Goal: Find specific page/section: Find specific page/section

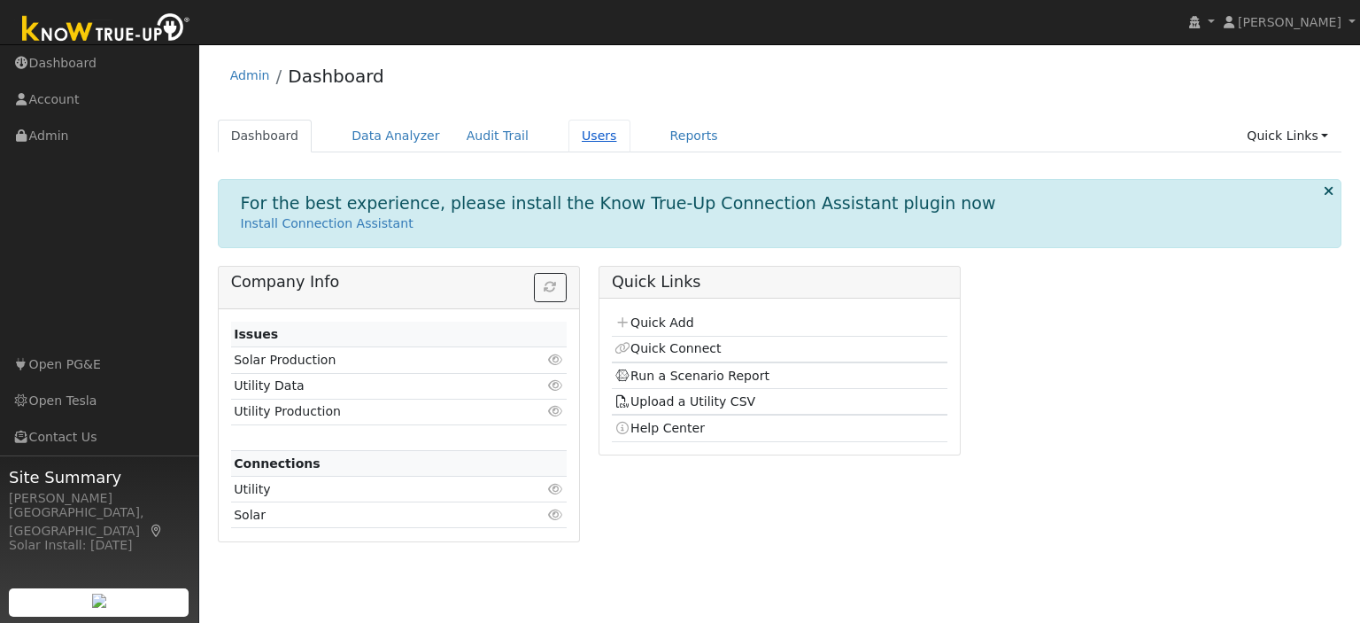
click at [571, 144] on link "Users" at bounding box center [600, 136] width 62 height 33
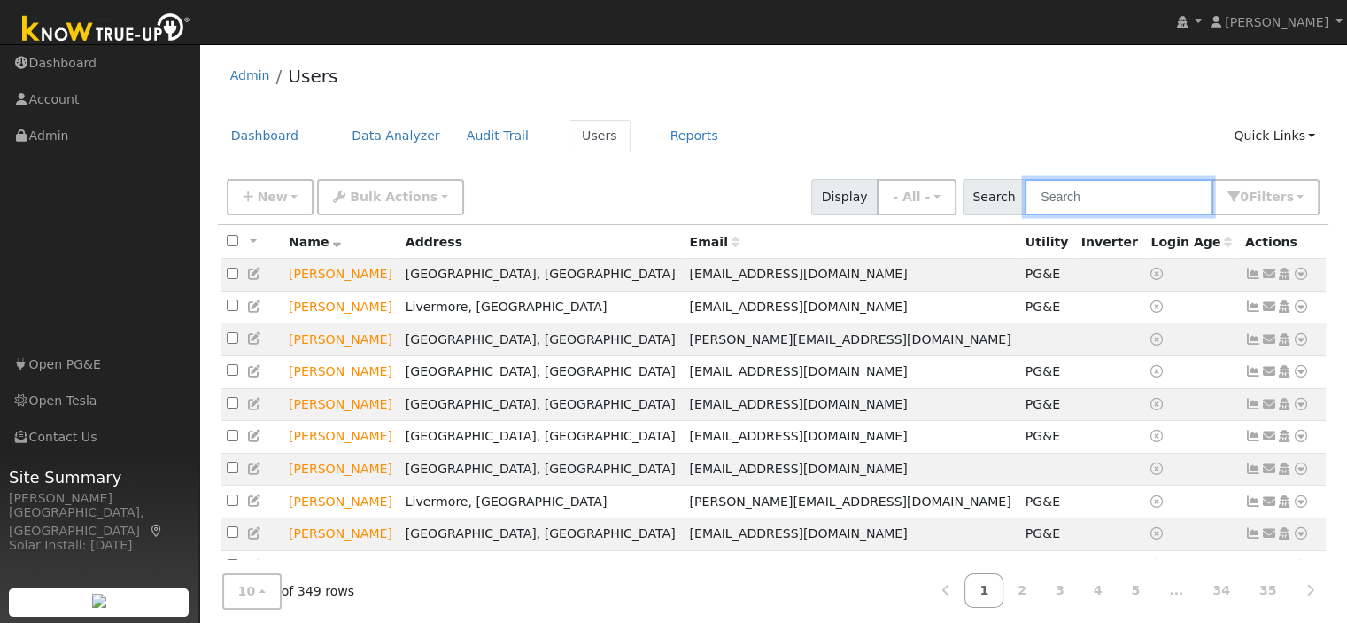
click at [1105, 190] on input "text" at bounding box center [1119, 197] width 188 height 36
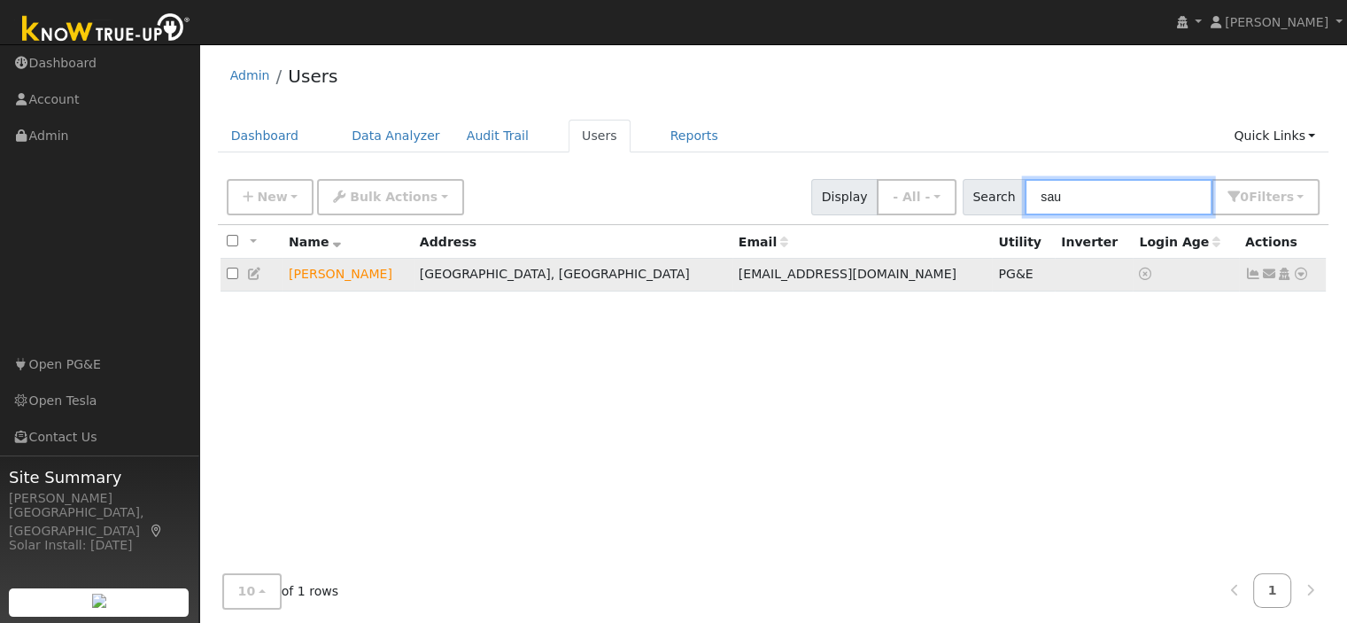
type input "sau"
click at [739, 273] on span "[EMAIL_ADDRESS][DOMAIN_NAME]" at bounding box center [848, 274] width 218 height 14
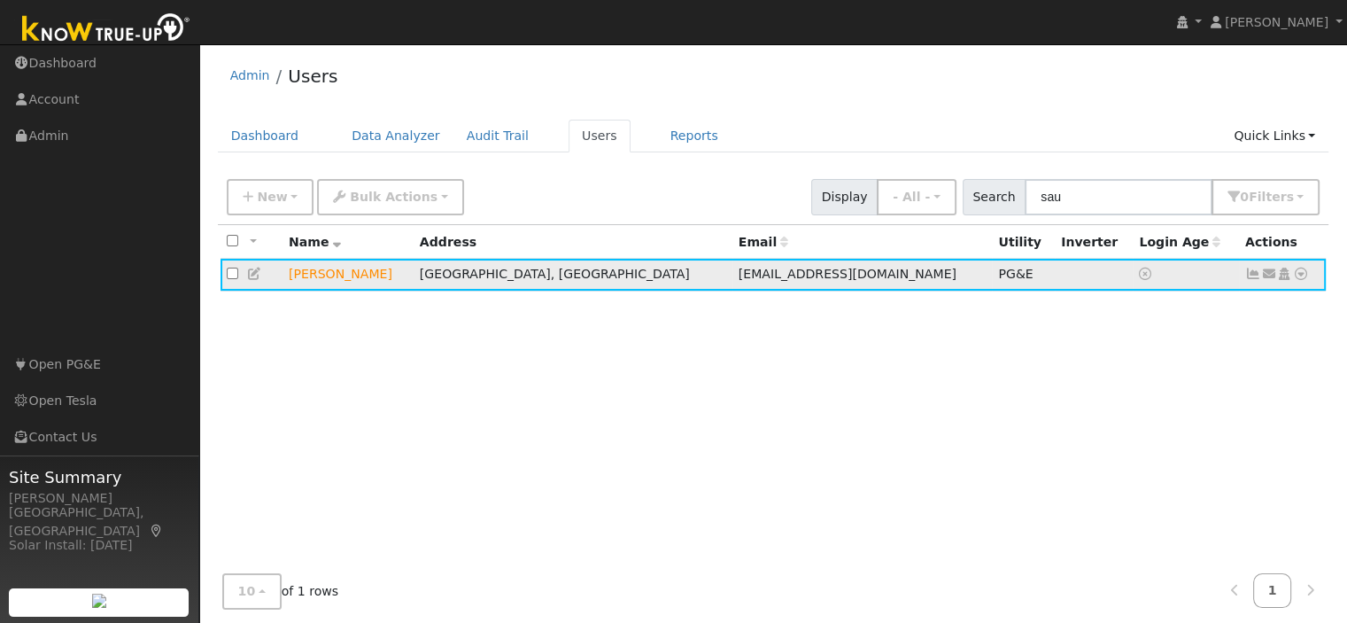
click at [1297, 272] on icon at bounding box center [1301, 273] width 16 height 12
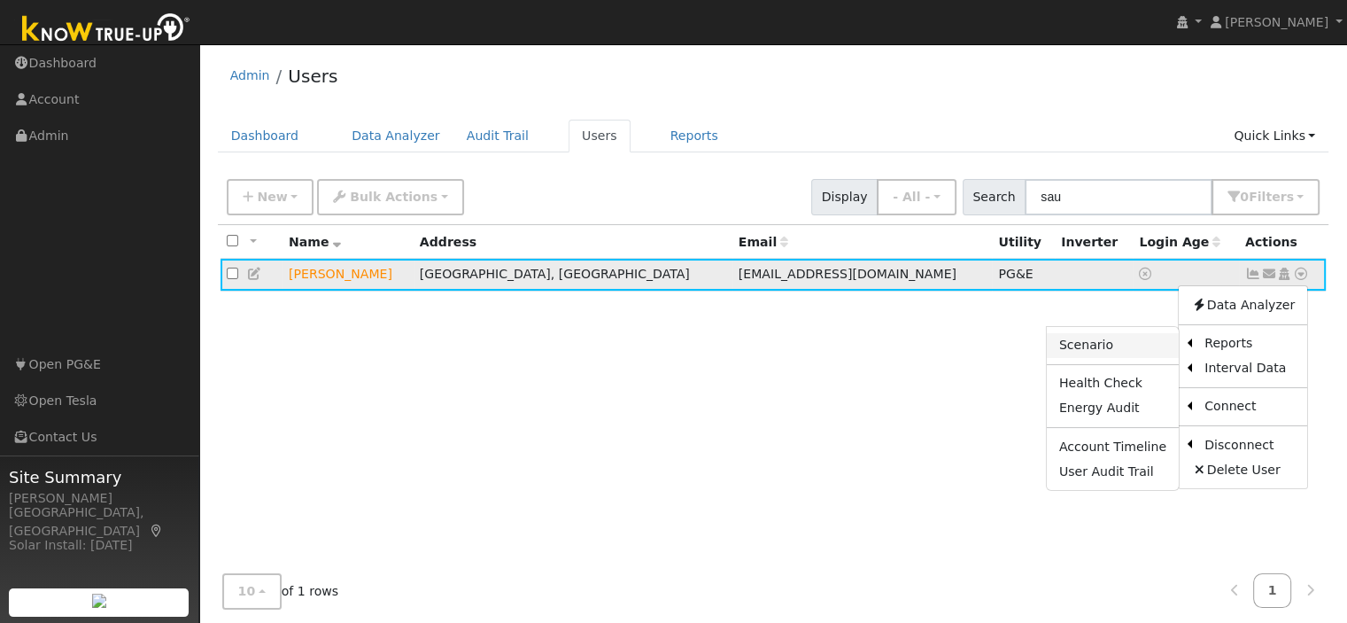
click at [1134, 349] on link "Scenario" at bounding box center [1113, 345] width 132 height 25
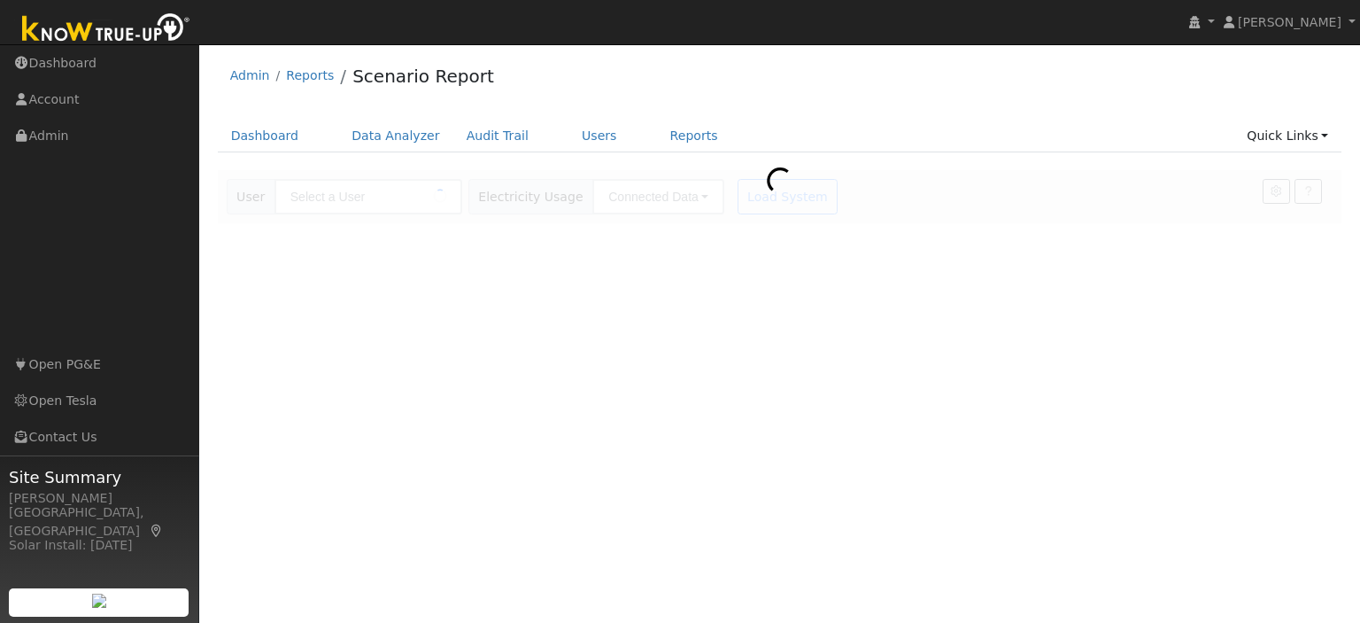
type input "Saurabh Nijhawan"
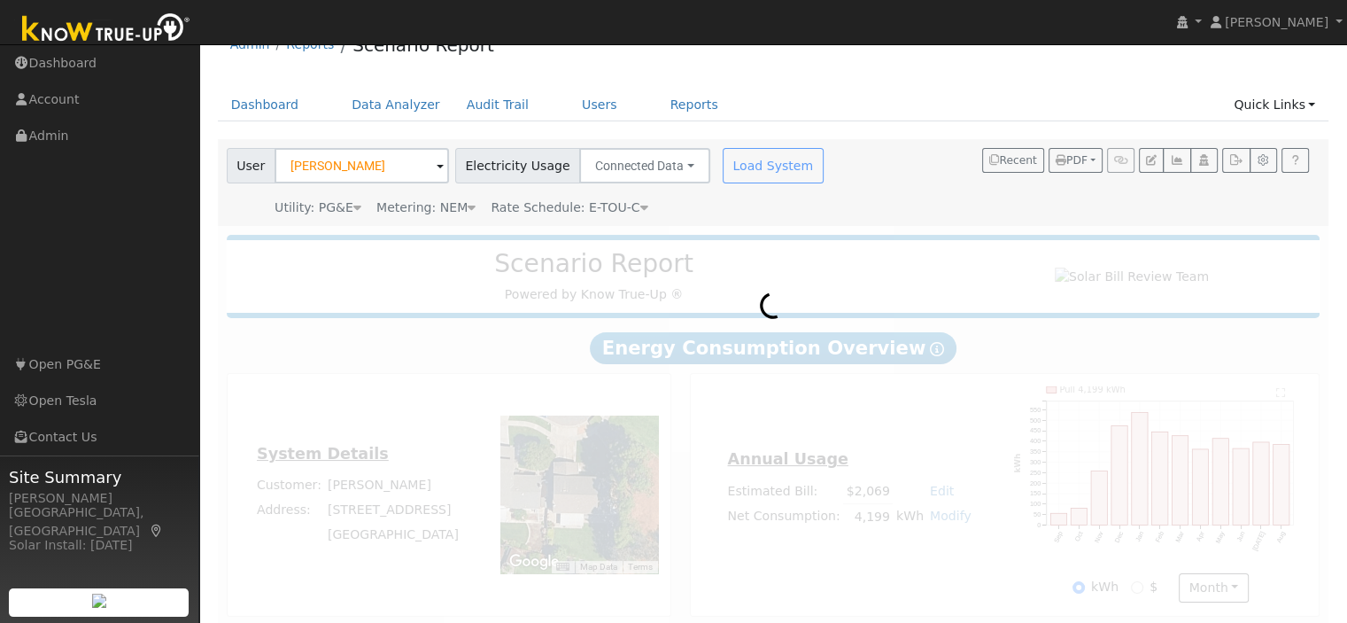
scroll to position [47, 0]
